Goal: Communication & Community: Connect with others

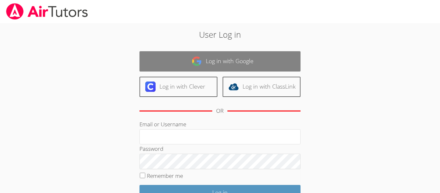
click at [279, 59] on link "Log in with Google" at bounding box center [219, 61] width 161 height 20
click at [265, 63] on link "Log in with Google" at bounding box center [219, 61] width 161 height 20
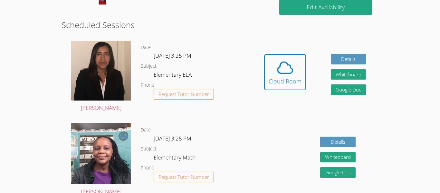
scroll to position [167, 0]
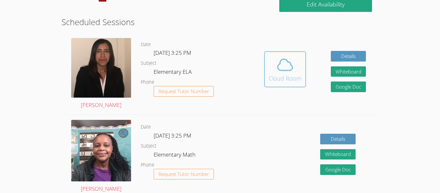
click at [291, 74] on div "Cloud Room" at bounding box center [285, 78] width 33 height 9
click at [294, 68] on span at bounding box center [285, 65] width 33 height 18
click at [282, 66] on icon at bounding box center [285, 65] width 18 height 18
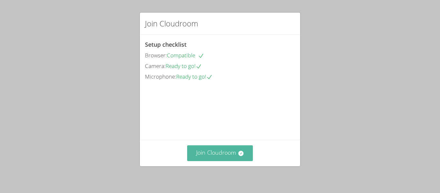
click at [233, 161] on button "Join Cloudroom" at bounding box center [220, 153] width 66 height 16
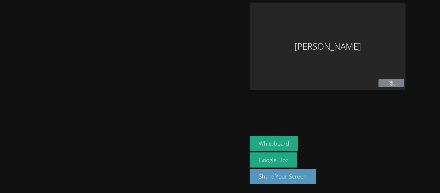
click at [229, 156] on div at bounding box center [124, 97] width 242 height 188
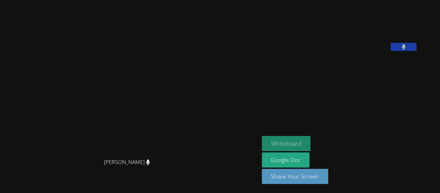
click at [310, 141] on button "Whiteboard" at bounding box center [286, 143] width 49 height 15
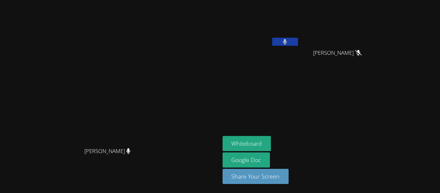
click at [362, 52] on icon at bounding box center [358, 52] width 7 height 5
click at [299, 44] on video at bounding box center [260, 24] width 77 height 43
click at [298, 45] on button at bounding box center [285, 42] width 26 height 8
click at [298, 42] on button at bounding box center [285, 42] width 26 height 8
click at [360, 52] on icon at bounding box center [358, 52] width 4 height 5
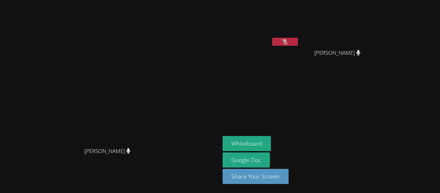
click at [298, 43] on button at bounding box center [285, 42] width 26 height 8
click at [298, 39] on button at bounding box center [285, 42] width 26 height 8
click at [288, 40] on icon at bounding box center [284, 41] width 7 height 5
click at [298, 39] on button at bounding box center [285, 42] width 26 height 8
click at [288, 40] on icon at bounding box center [284, 41] width 7 height 5
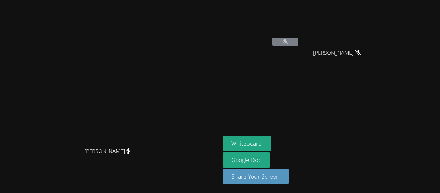
click at [288, 44] on icon at bounding box center [284, 41] width 7 height 5
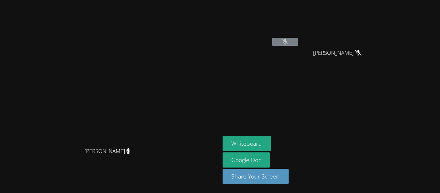
click at [288, 44] on icon at bounding box center [284, 41] width 7 height 5
click at [287, 42] on icon at bounding box center [285, 41] width 4 height 5
click at [298, 44] on button at bounding box center [285, 42] width 26 height 8
click at [287, 41] on icon at bounding box center [285, 41] width 4 height 5
click at [288, 42] on icon at bounding box center [284, 41] width 7 height 5
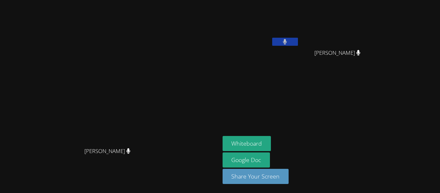
click at [299, 13] on video at bounding box center [260, 24] width 77 height 43
click at [298, 45] on button at bounding box center [285, 42] width 26 height 8
click at [299, 49] on div "Damien Anderson" at bounding box center [260, 37] width 77 height 69
click at [298, 45] on button at bounding box center [285, 42] width 26 height 8
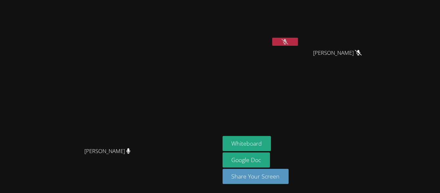
click at [288, 43] on icon at bounding box center [284, 41] width 7 height 5
click at [298, 41] on button at bounding box center [285, 42] width 26 height 8
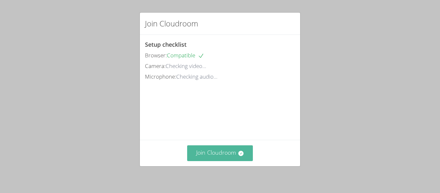
click at [235, 149] on button "Join Cloudroom" at bounding box center [220, 153] width 66 height 16
click at [231, 150] on button "Join Cloudroom" at bounding box center [220, 153] width 66 height 16
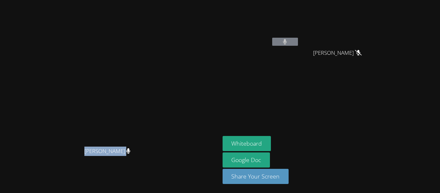
click at [299, 34] on video at bounding box center [260, 24] width 77 height 43
click at [298, 40] on button at bounding box center [285, 42] width 26 height 8
click at [298, 42] on button at bounding box center [285, 42] width 26 height 8
click at [288, 42] on icon at bounding box center [284, 41] width 7 height 5
click at [298, 44] on button at bounding box center [285, 42] width 26 height 8
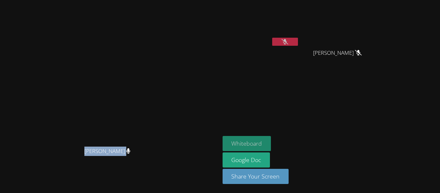
click at [271, 142] on button "Whiteboard" at bounding box center [246, 143] width 49 height 15
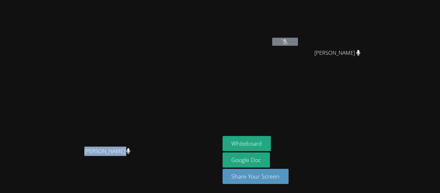
click at [298, 38] on button at bounding box center [285, 42] width 26 height 8
click at [288, 42] on icon at bounding box center [284, 41] width 7 height 5
click at [299, 38] on div "Damien Anderson" at bounding box center [260, 26] width 77 height 46
click at [298, 40] on button at bounding box center [285, 42] width 26 height 8
click at [298, 38] on button at bounding box center [285, 42] width 26 height 8
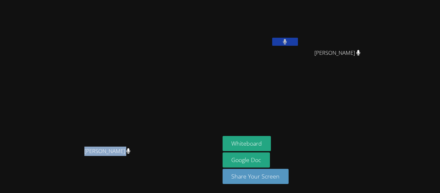
click at [298, 41] on button at bounding box center [285, 42] width 26 height 8
click at [272, 38] on button at bounding box center [285, 42] width 26 height 8
click at [298, 46] on div at bounding box center [285, 43] width 26 height 10
click at [298, 38] on button at bounding box center [285, 42] width 26 height 8
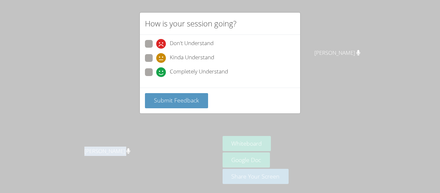
click at [208, 76] on span "Completely Understand" at bounding box center [199, 72] width 58 height 10
click at [162, 74] on input "Completely Understand" at bounding box center [158, 70] width 5 height 5
radio input "true"
click at [204, 83] on div "Don't Understand Kinda Understand Completely Understand" at bounding box center [220, 61] width 160 height 53
click at [197, 93] on div "Submit Feedback" at bounding box center [220, 100] width 150 height 15
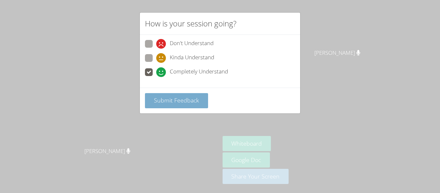
click at [199, 98] on button "Submit Feedback" at bounding box center [176, 100] width 63 height 15
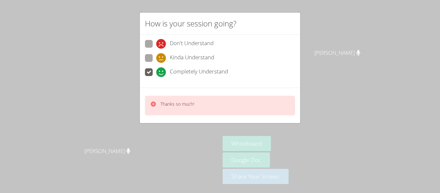
click at [218, 104] on div "Thanks so much!" at bounding box center [220, 106] width 150 height 20
click at [196, 48] on span "Don't Understand" at bounding box center [192, 44] width 44 height 10
click at [162, 45] on input "Don't Understand" at bounding box center [158, 42] width 5 height 5
radio input "true"
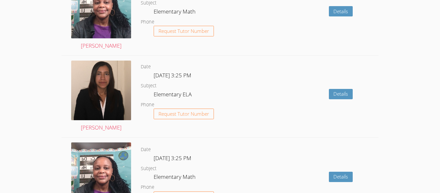
scroll to position [928, 0]
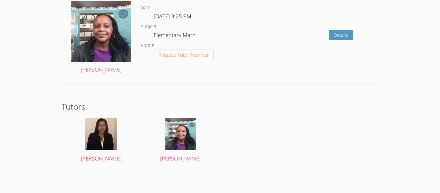
click at [105, 122] on img at bounding box center [101, 134] width 32 height 32
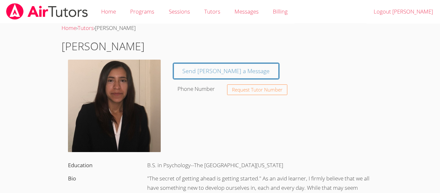
click at [186, 61] on div "Send [PERSON_NAME] a Message Phone Number Request Tutor Number" at bounding box center [272, 78] width 211 height 37
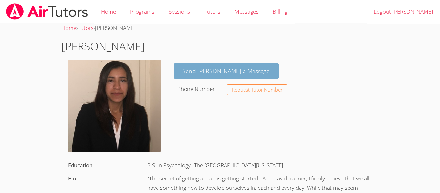
click at [194, 68] on link "Send [PERSON_NAME] a Message" at bounding box center [226, 70] width 105 height 15
